Goal: Check status: Check status

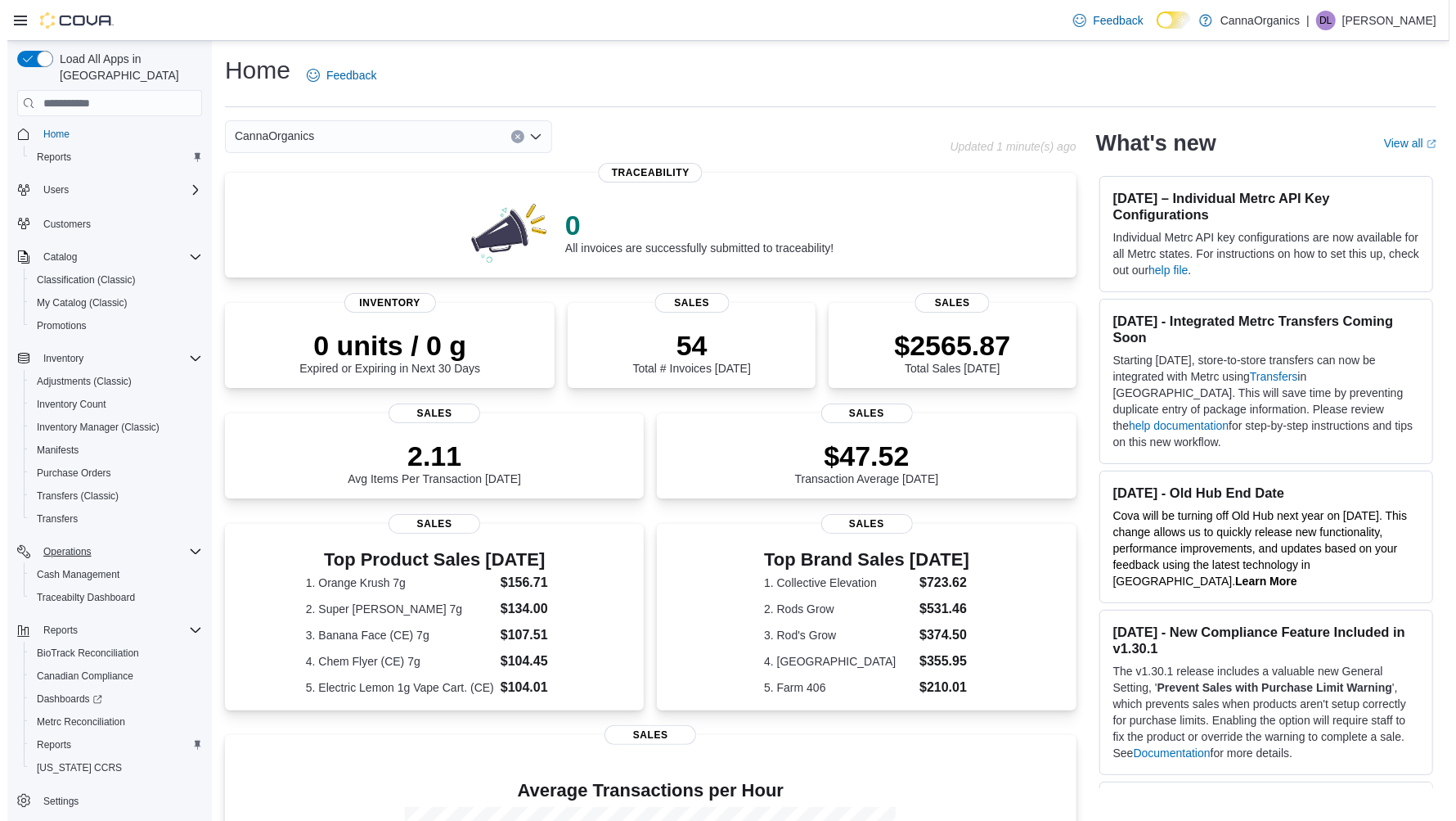
scroll to position [5, 0]
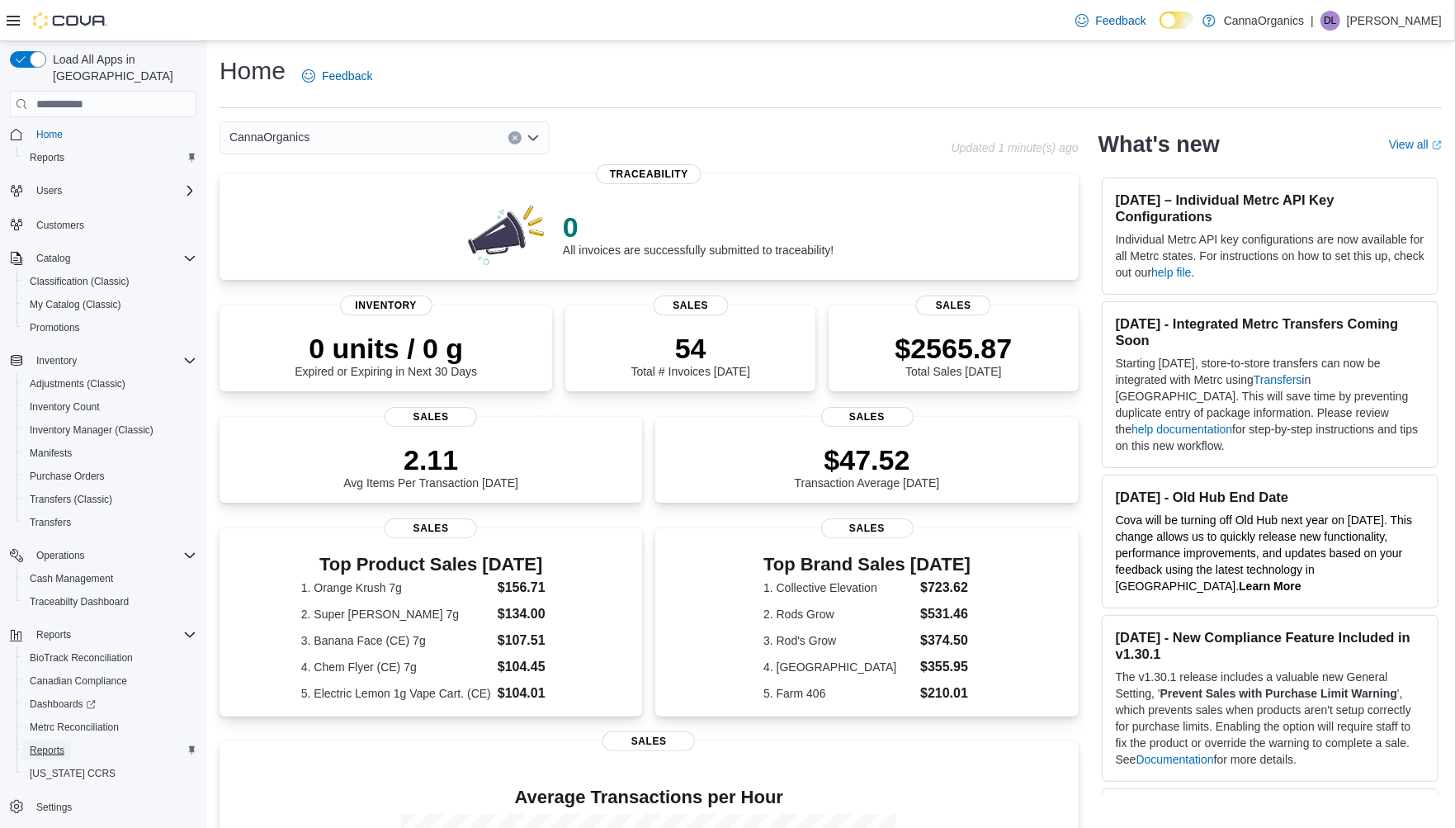
click at [50, 740] on span "Reports" at bounding box center [47, 750] width 35 height 20
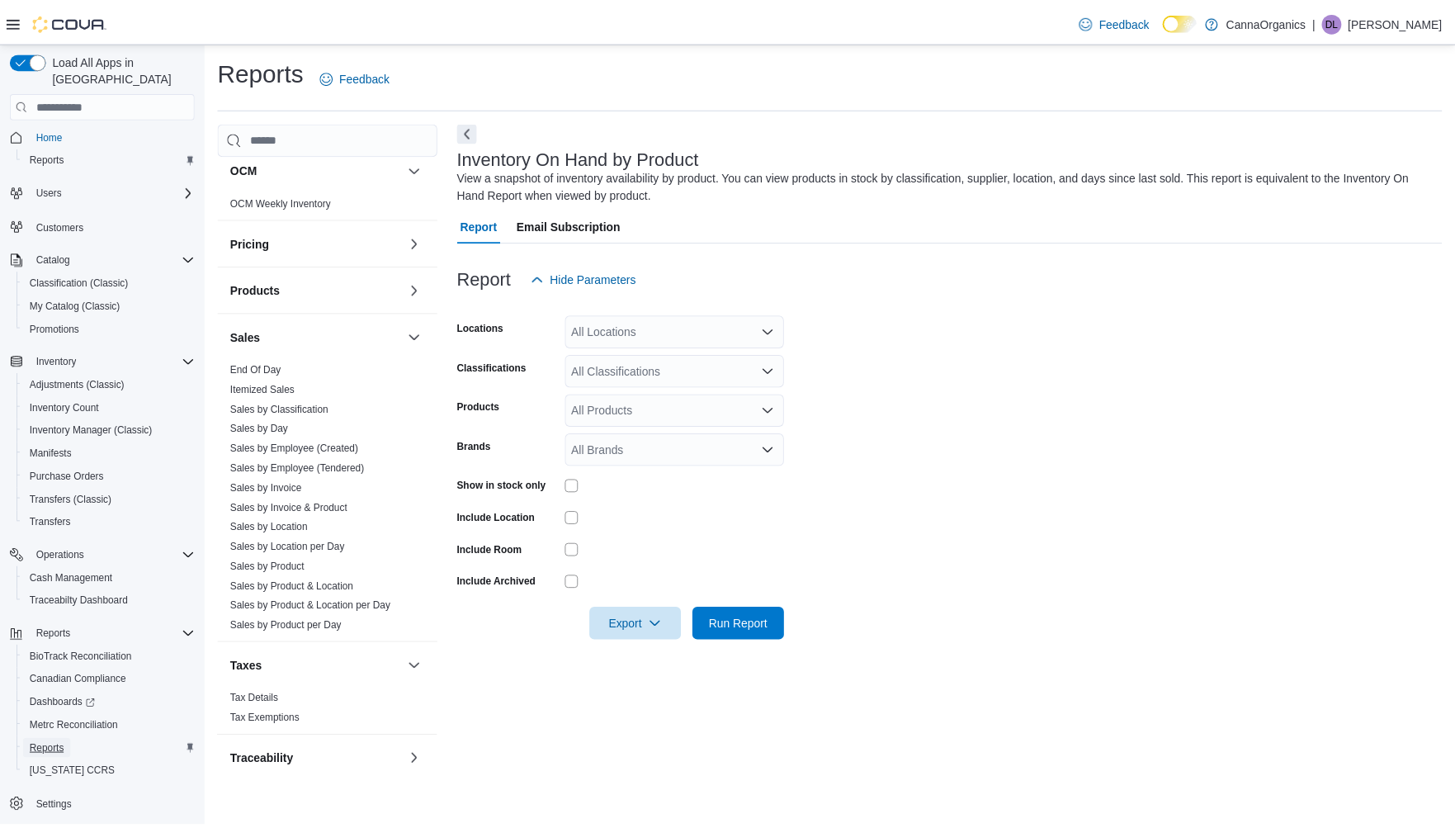
scroll to position [917, 0]
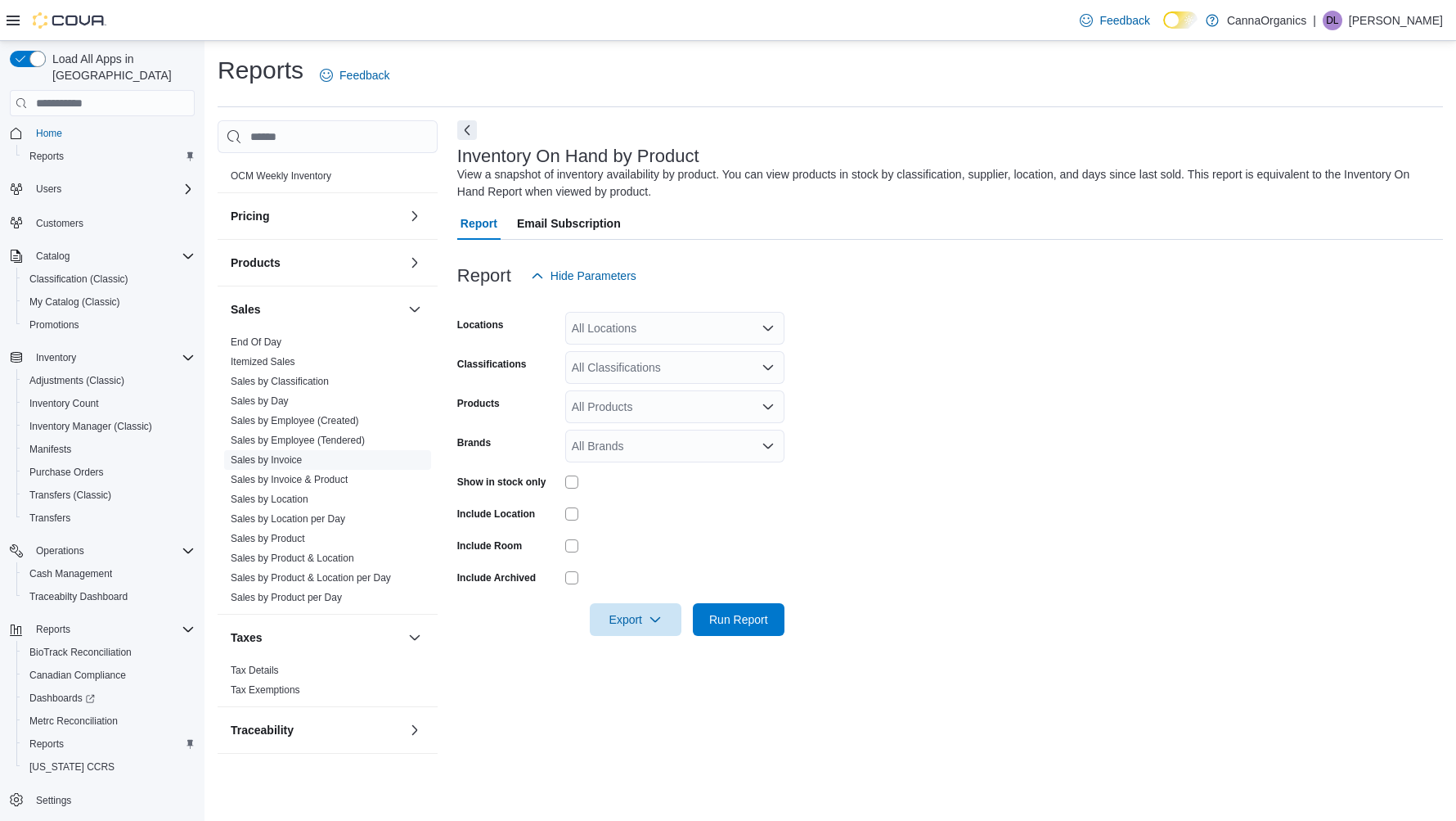
click at [277, 462] on link "Sales by Invoice" at bounding box center [267, 460] width 71 height 12
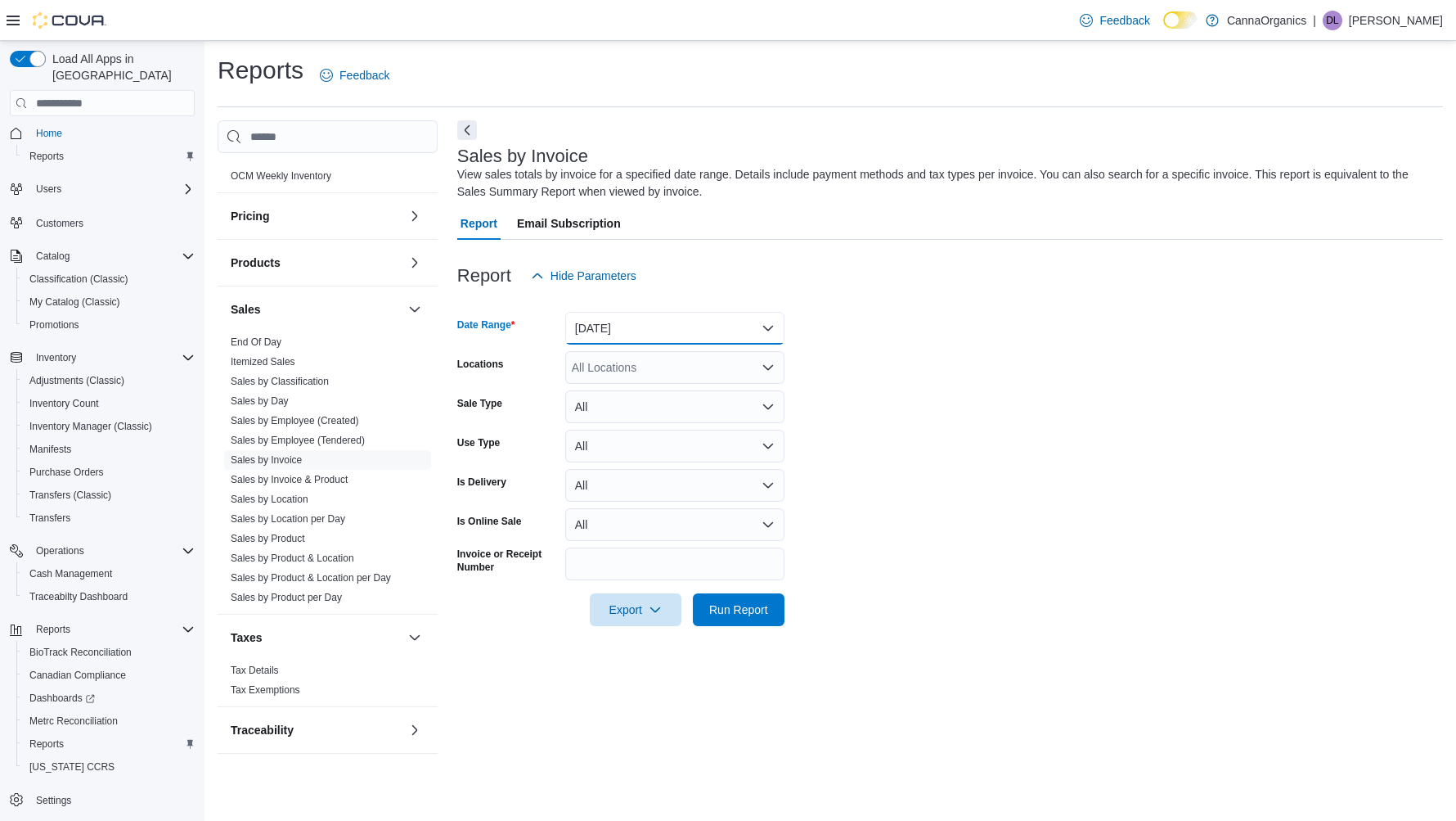
click at [617, 326] on button "[DATE]" at bounding box center [674, 327] width 219 height 33
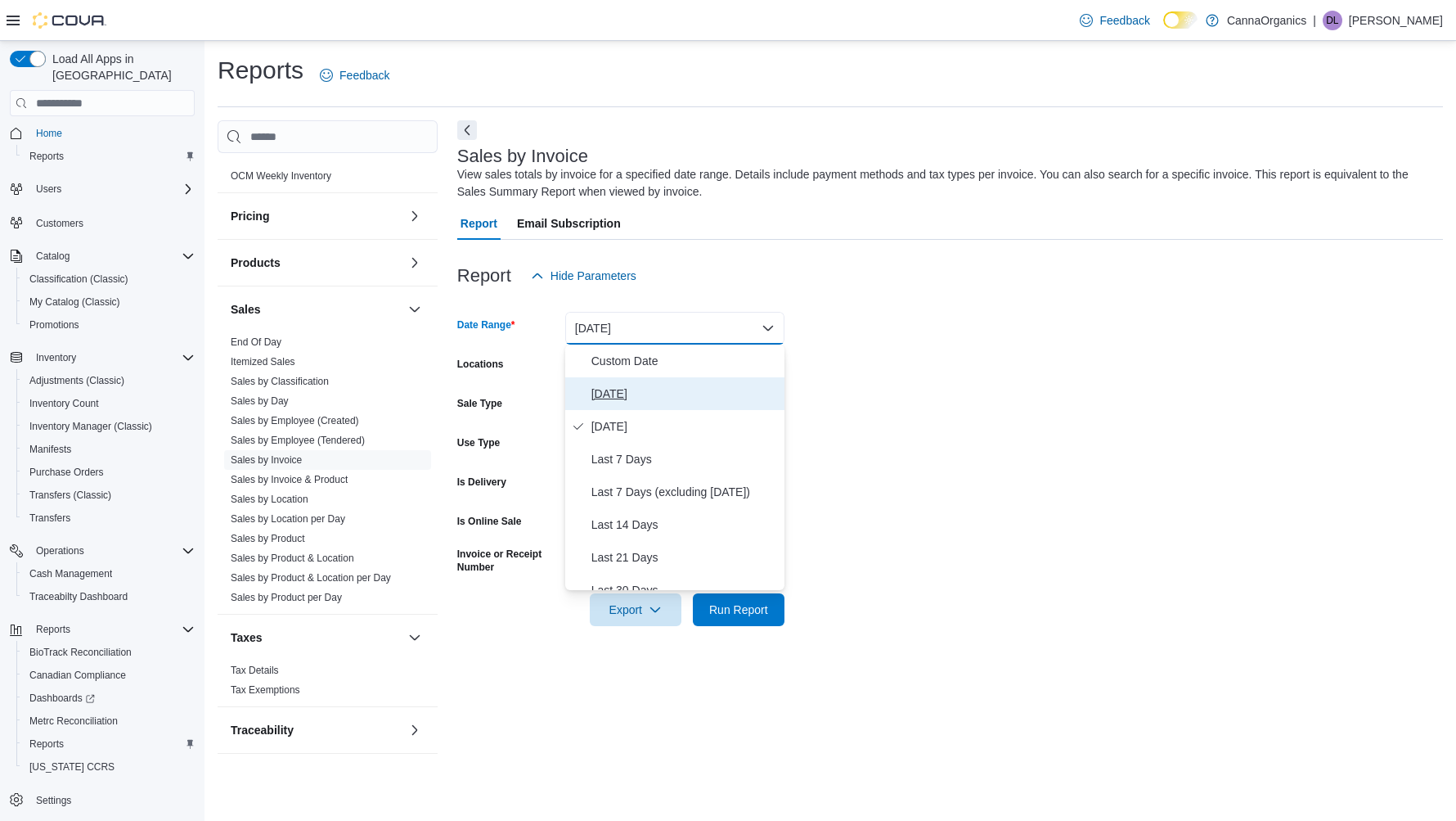
click at [609, 391] on span "[DATE]" at bounding box center [685, 394] width 186 height 20
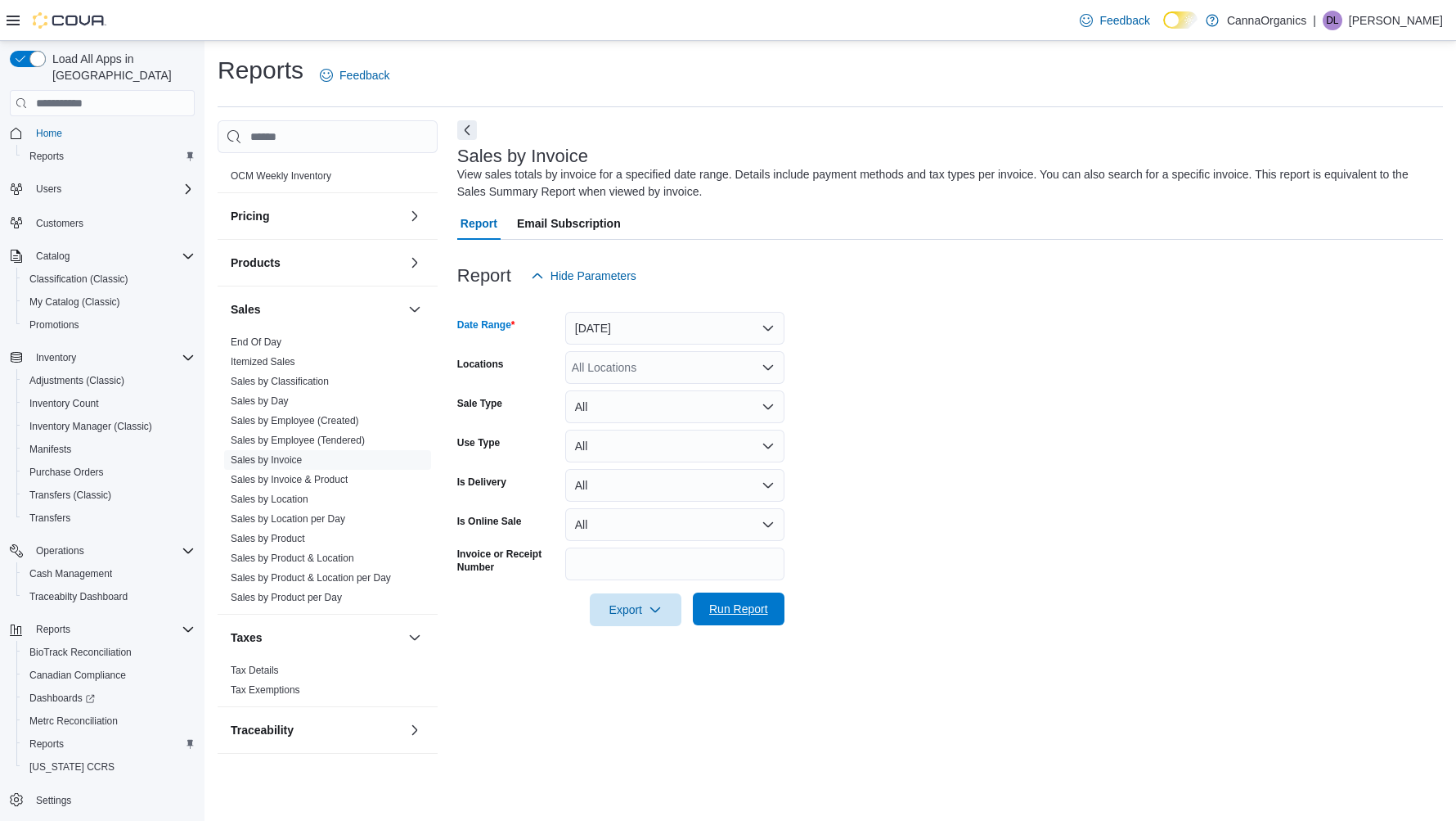
click at [739, 611] on span "Run Report" at bounding box center [738, 609] width 58 height 17
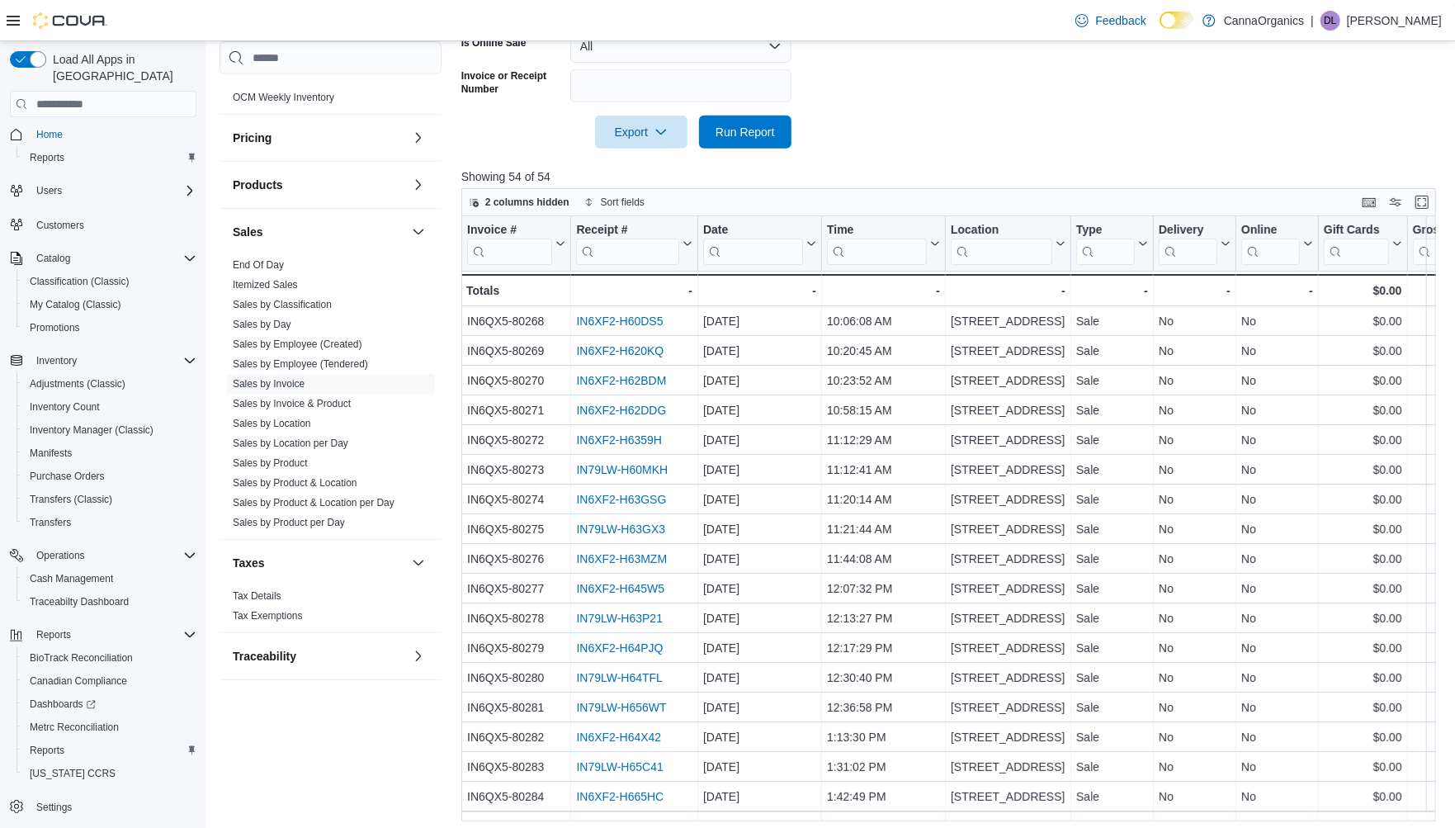
scroll to position [518, 0]
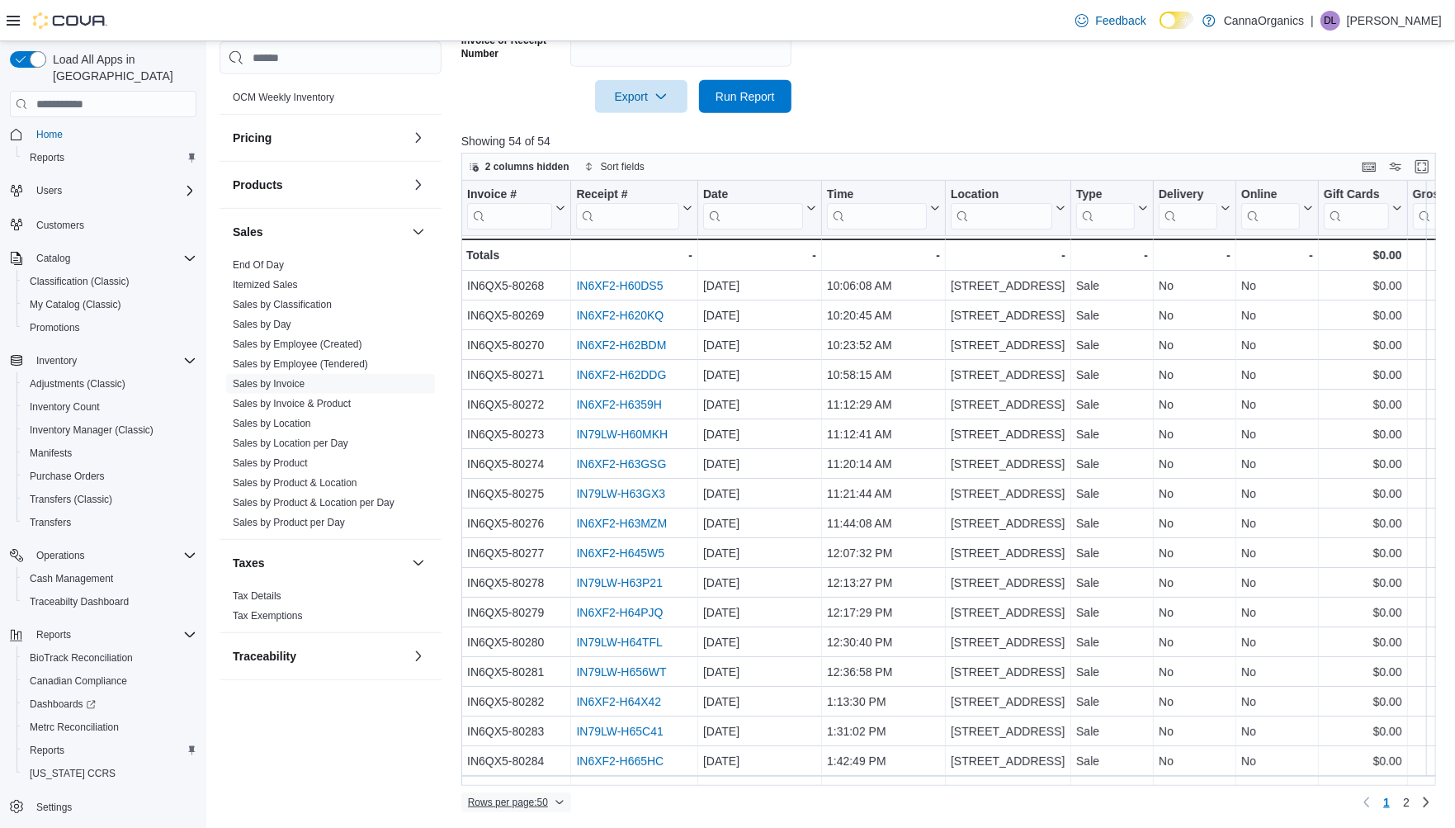
click at [540, 799] on span "Rows per page : 50" at bounding box center [508, 802] width 80 height 13
click at [541, 768] on span "100 rows" at bounding box center [537, 769] width 53 height 13
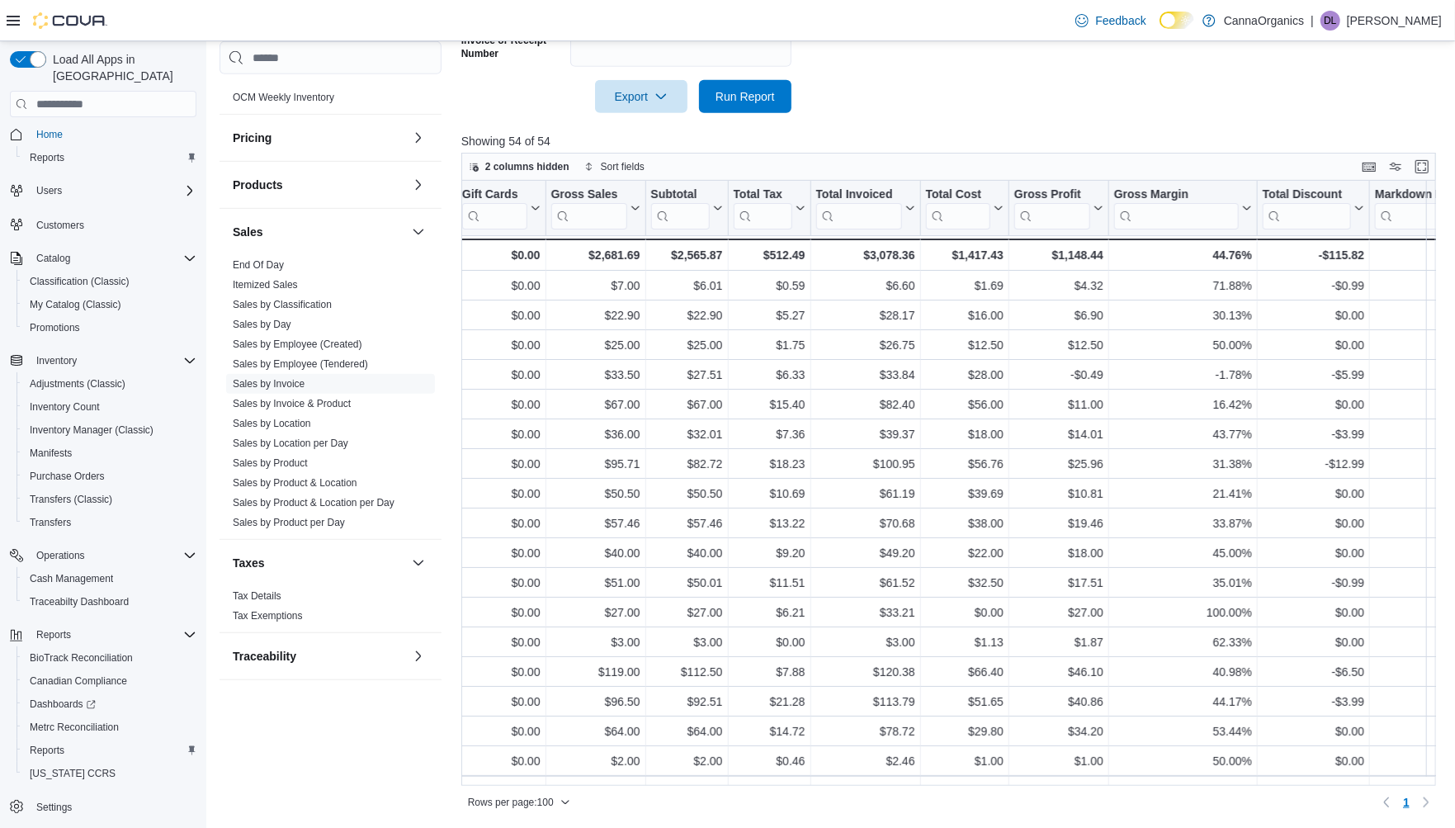
scroll to position [0, 869]
